Goal: Find specific page/section: Find specific page/section

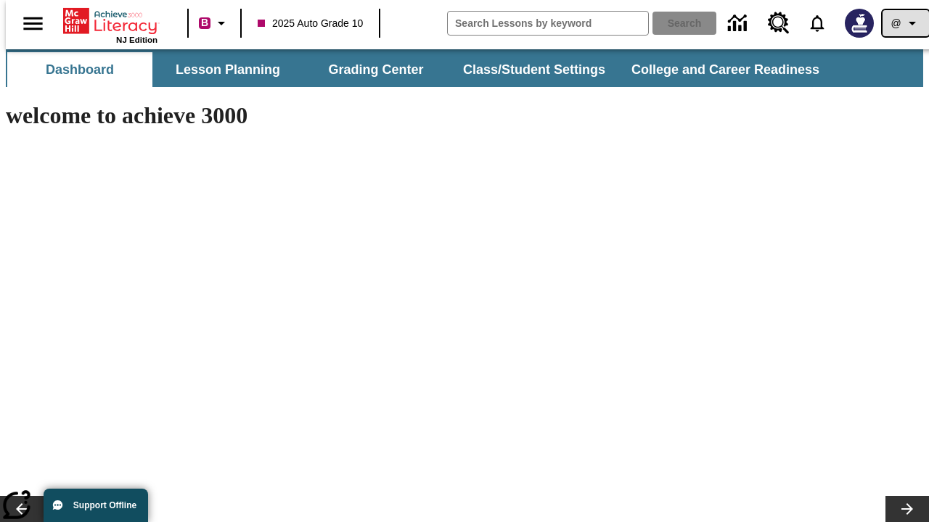
click at [903, 23] on icon "Profile/Settings" at bounding box center [911, 23] width 17 height 17
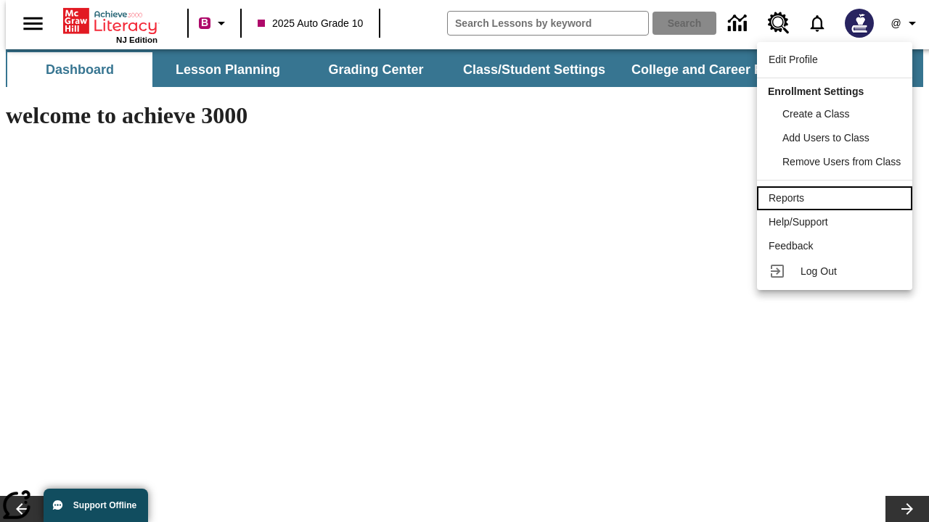
click at [837, 198] on div "Reports" at bounding box center [834, 198] width 132 height 15
